Goal: Task Accomplishment & Management: Manage account settings

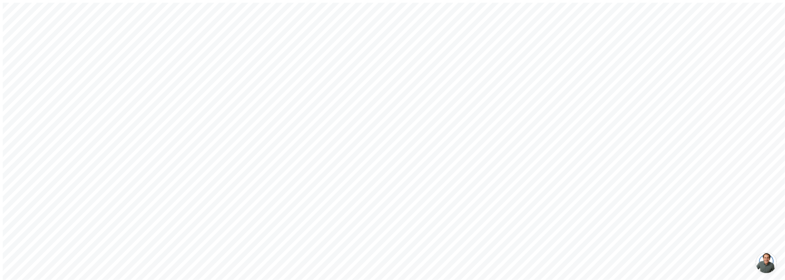
type input "[EMAIL_ADDRESS][DOMAIN_NAME]"
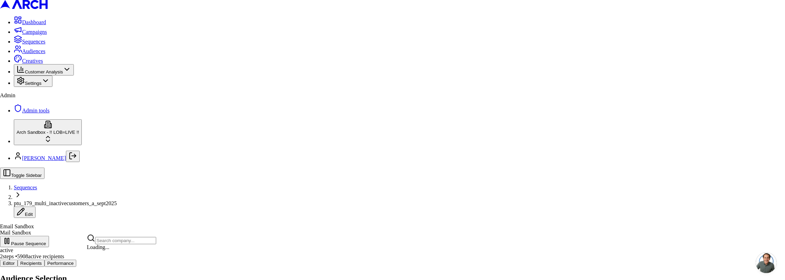
click at [43, 258] on html "Dashboard Campaigns Sequences Audiences Creatives Customer Analysis Settings Ad…" at bounding box center [392, 187] width 785 height 375
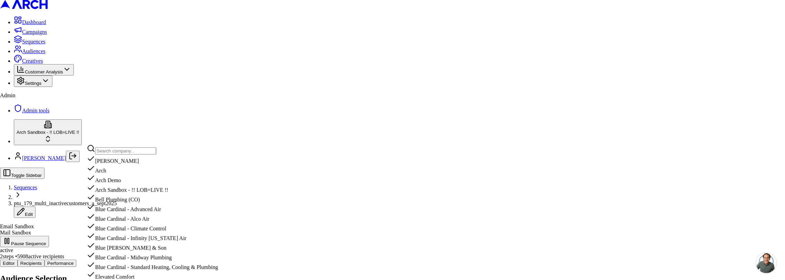
click at [28, 243] on html "Dashboard Campaigns Sequences Audiences Creatives Customer Analysis Settings Ad…" at bounding box center [392, 187] width 785 height 375
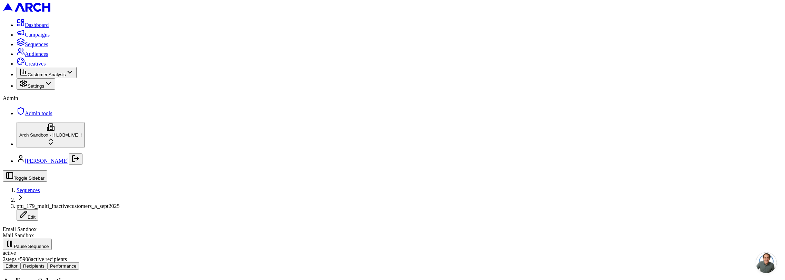
click at [38, 116] on span "Admin tools" at bounding box center [39, 113] width 28 height 6
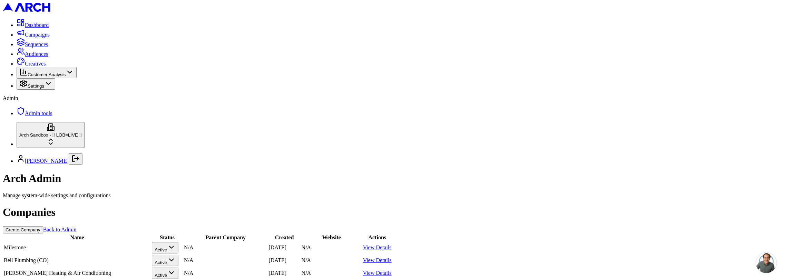
scroll to position [367, 0]
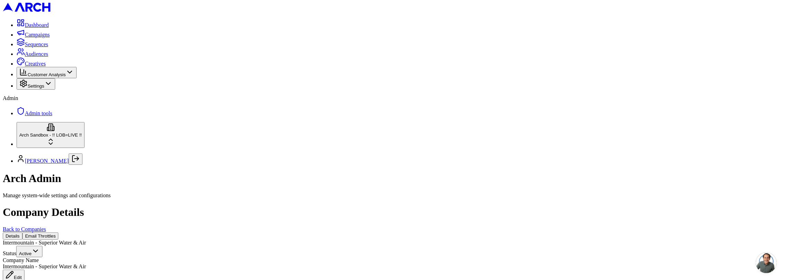
scroll to position [11, 0]
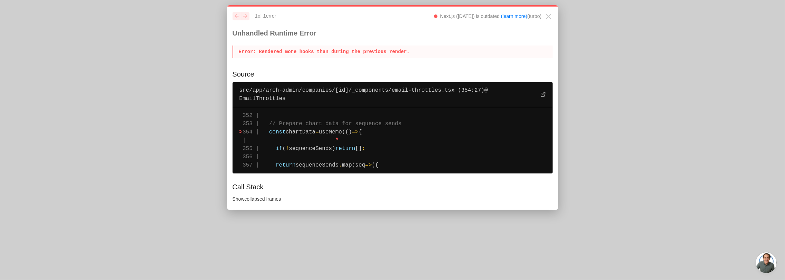
drag, startPoint x: 234, startPoint y: 55, endPoint x: 405, endPoint y: 192, distance: 219.6
click at [405, 192] on div "previous next 1 of 1 error Next.js (14.2.28) is outdated (learn more) (turbo) U…" at bounding box center [392, 107] width 331 height 205
